Goal: Submit feedback/report problem: Complete application form

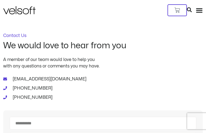
type input "********"
type input "**********"
